Goal: Transaction & Acquisition: Purchase product/service

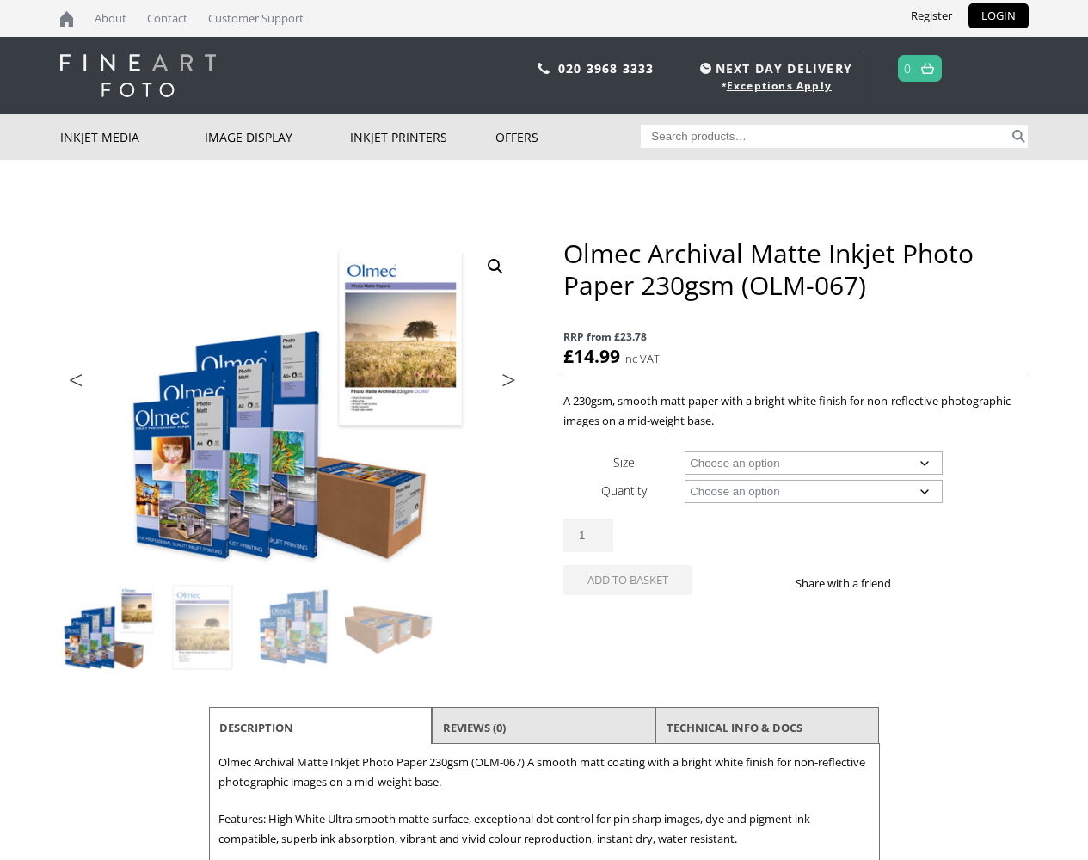
scroll to position [344, 0]
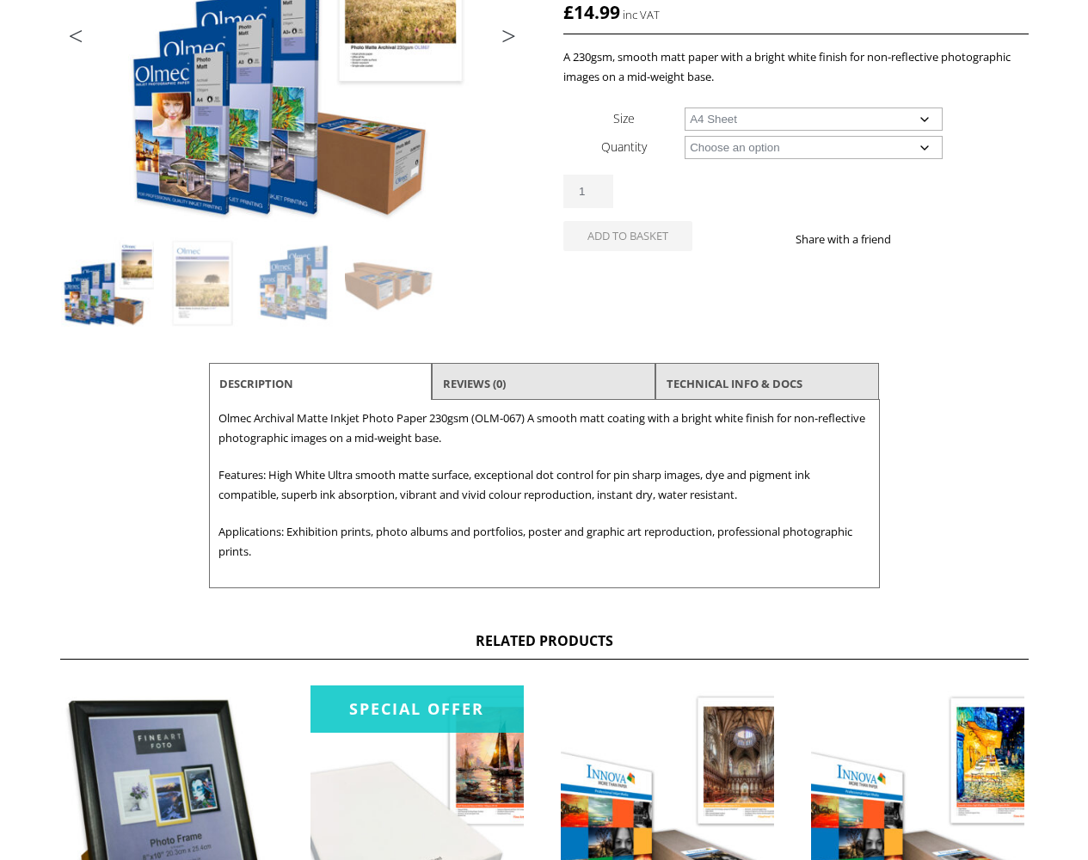
select select "a4-sheet"
select select "100-sheets"
select select "a4-sheet"
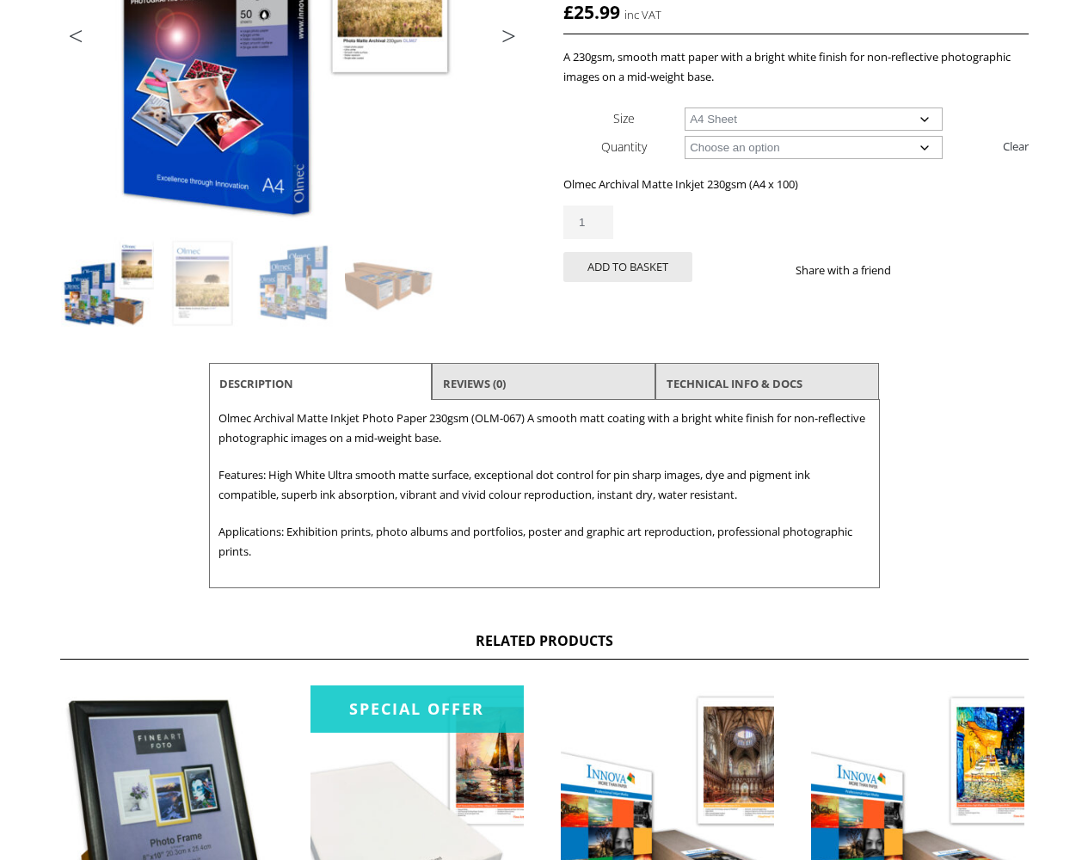
click at [628, 267] on button "Add to basket" at bounding box center [627, 267] width 129 height 30
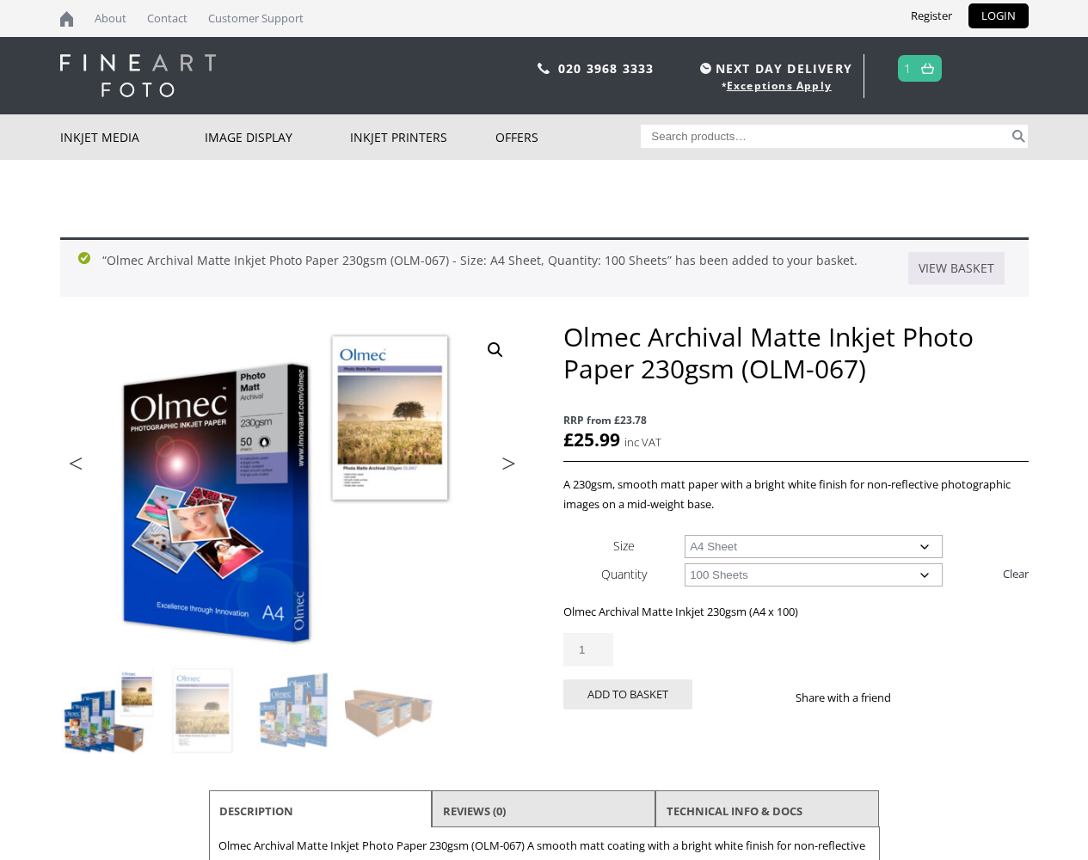
click at [956, 268] on link "View basket" at bounding box center [956, 268] width 96 height 33
